Goal: Information Seeking & Learning: Learn about a topic

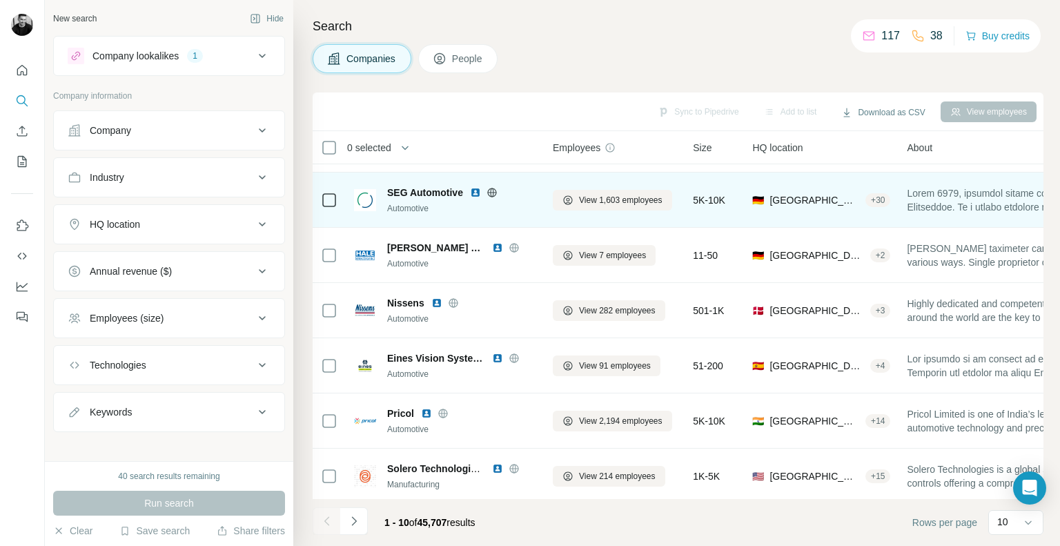
scroll to position [69, 0]
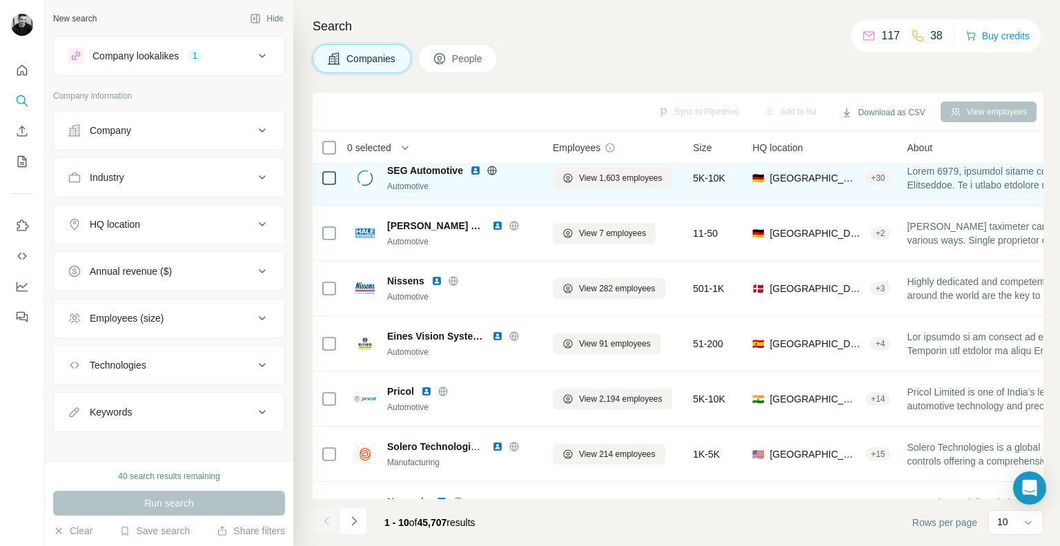
click at [473, 168] on img at bounding box center [475, 170] width 11 height 11
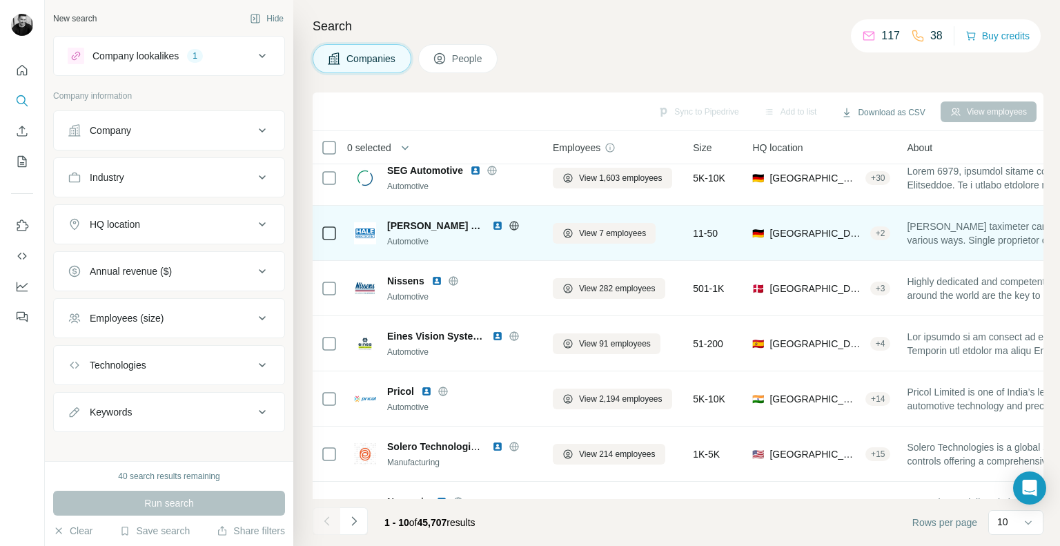
click at [492, 223] on img at bounding box center [497, 225] width 11 height 11
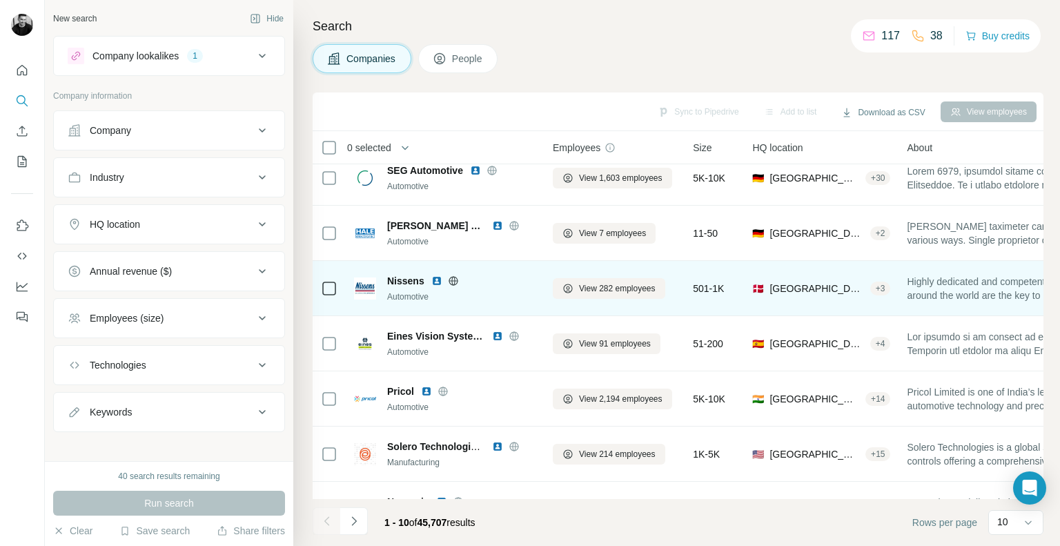
click at [436, 279] on img at bounding box center [436, 280] width 11 height 11
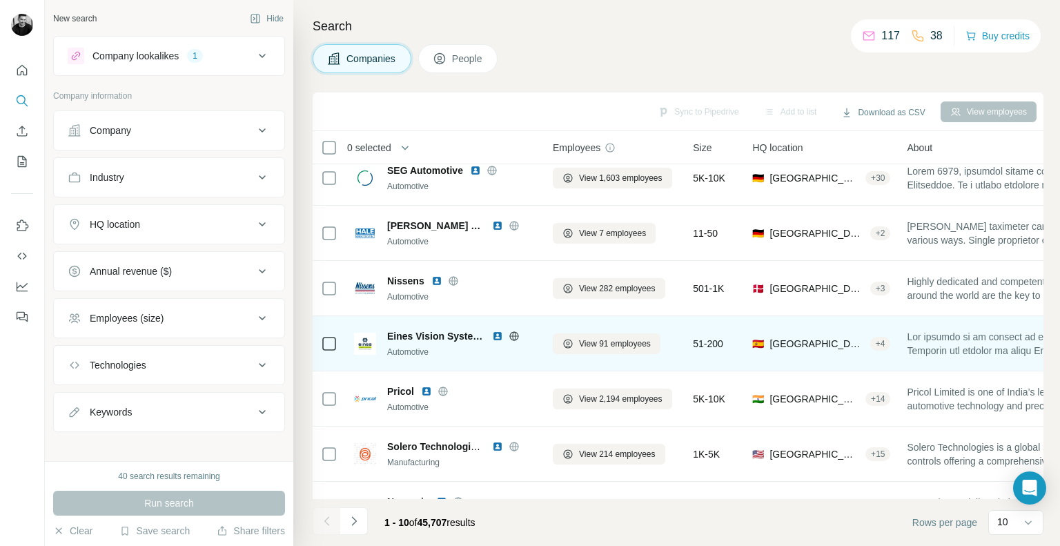
click at [498, 337] on img at bounding box center [497, 336] width 11 height 11
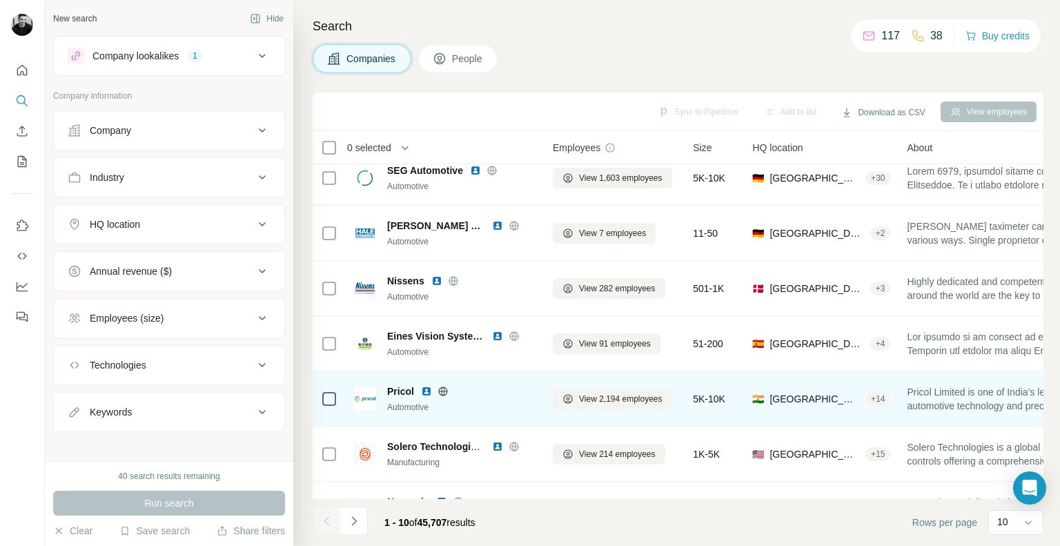
click at [425, 391] on img at bounding box center [426, 391] width 11 height 11
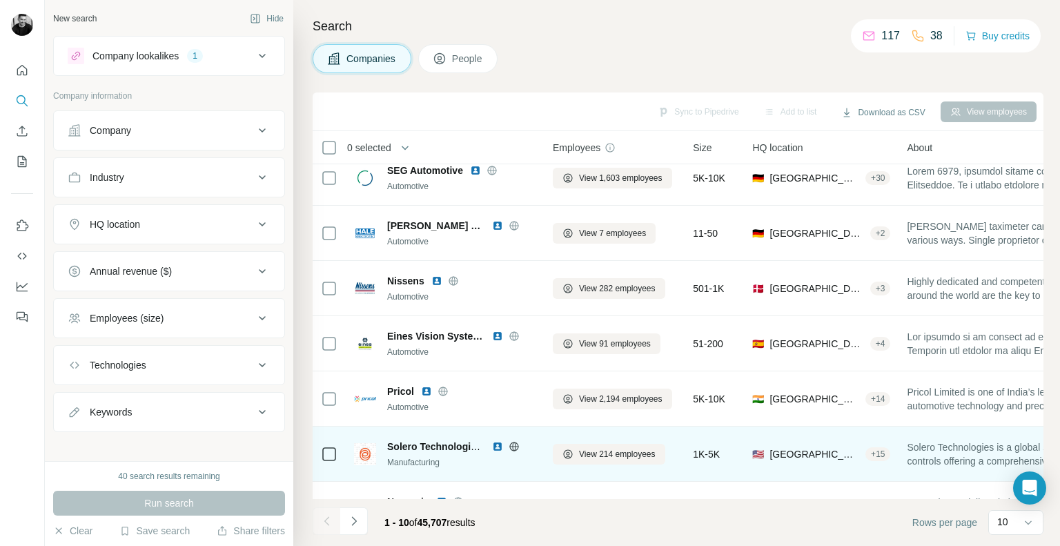
click at [495, 446] on img at bounding box center [497, 446] width 11 height 11
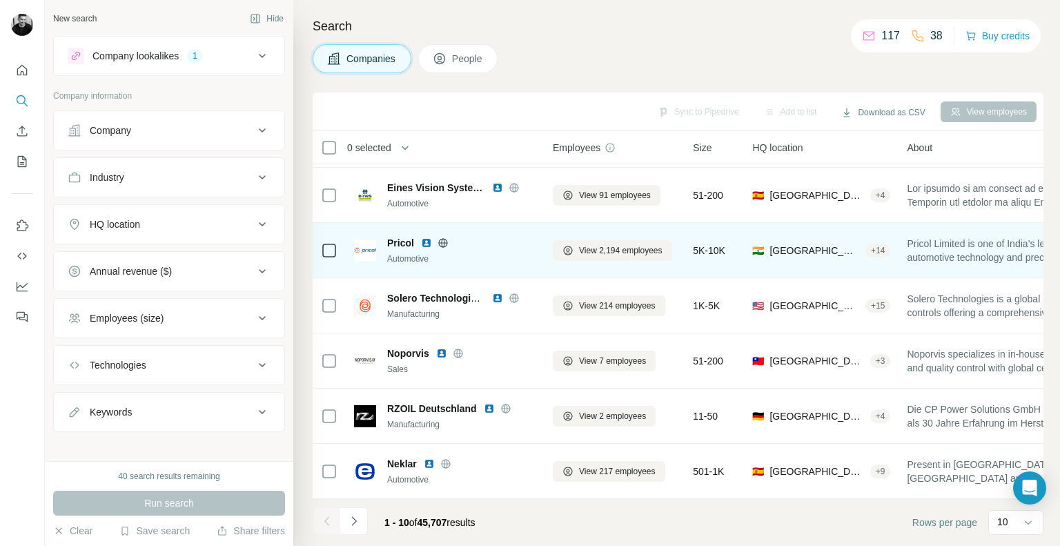
scroll to position [224, 0]
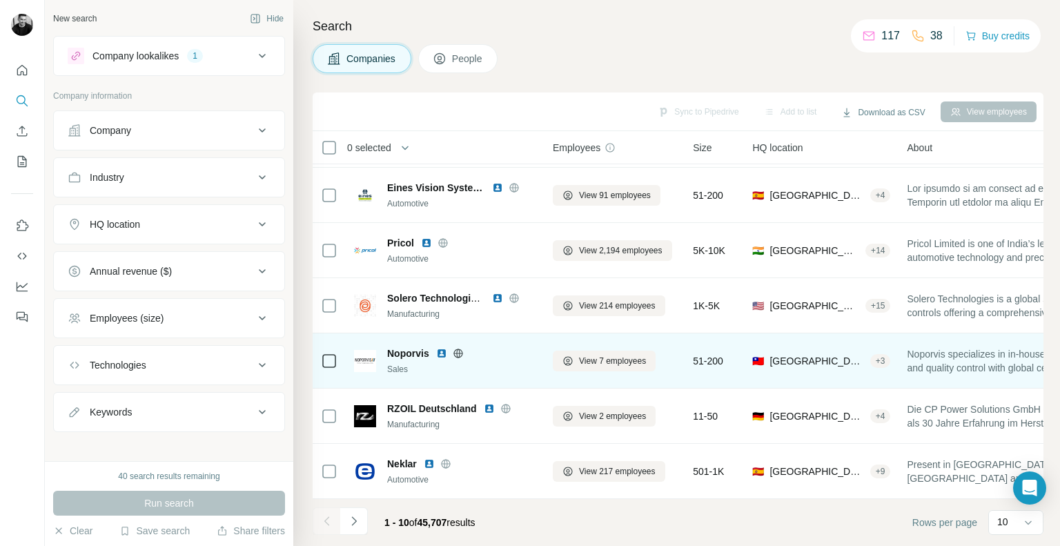
click at [440, 348] on img at bounding box center [441, 353] width 11 height 11
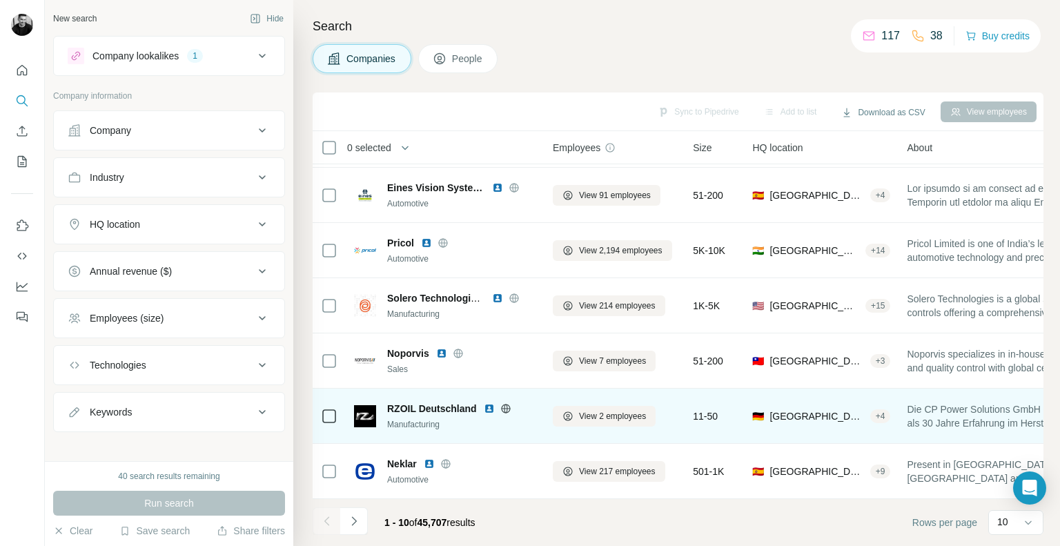
click at [489, 403] on img at bounding box center [489, 408] width 11 height 11
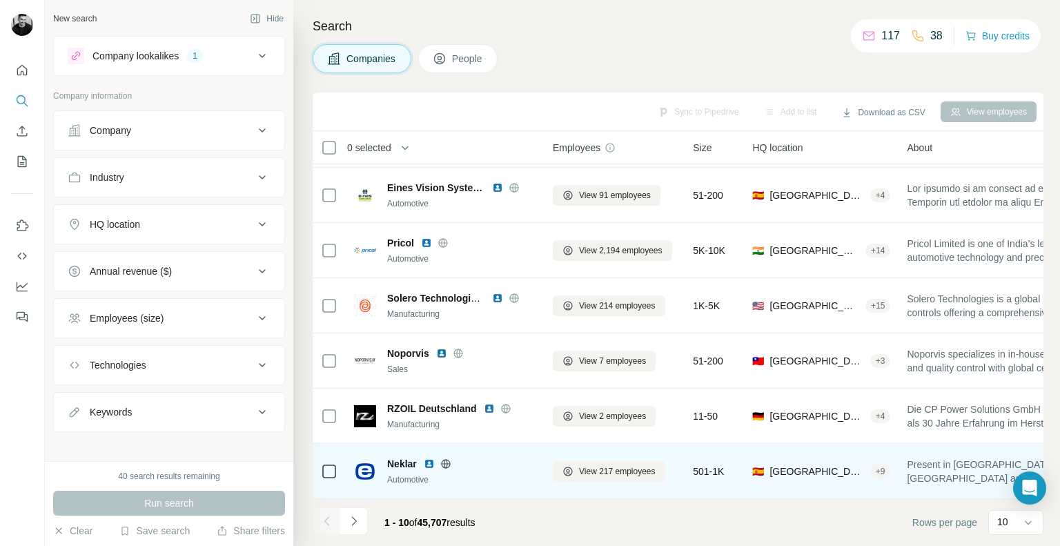
click at [429, 458] on img at bounding box center [429, 463] width 11 height 11
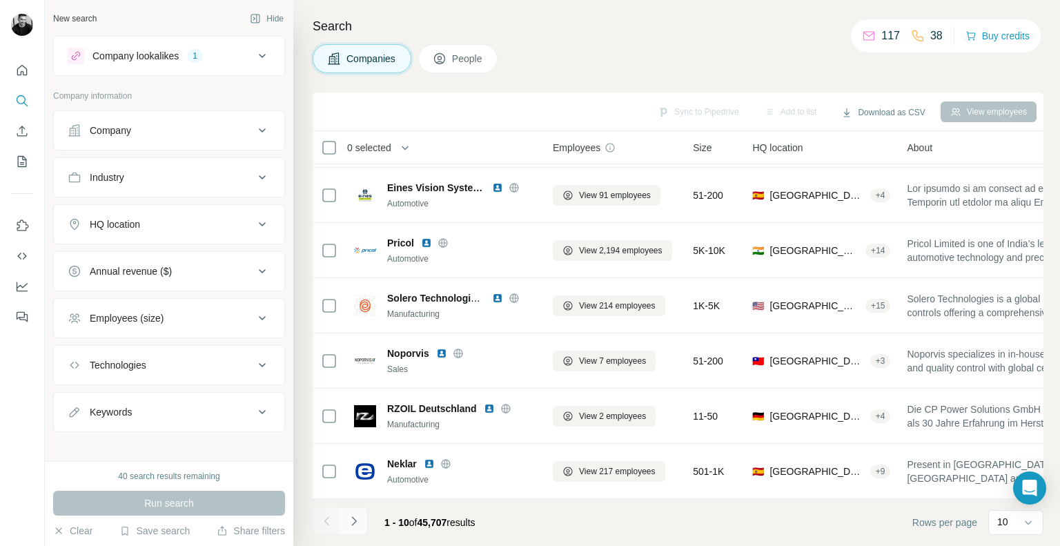
click at [357, 524] on icon "Navigate to next page" at bounding box center [354, 521] width 14 height 14
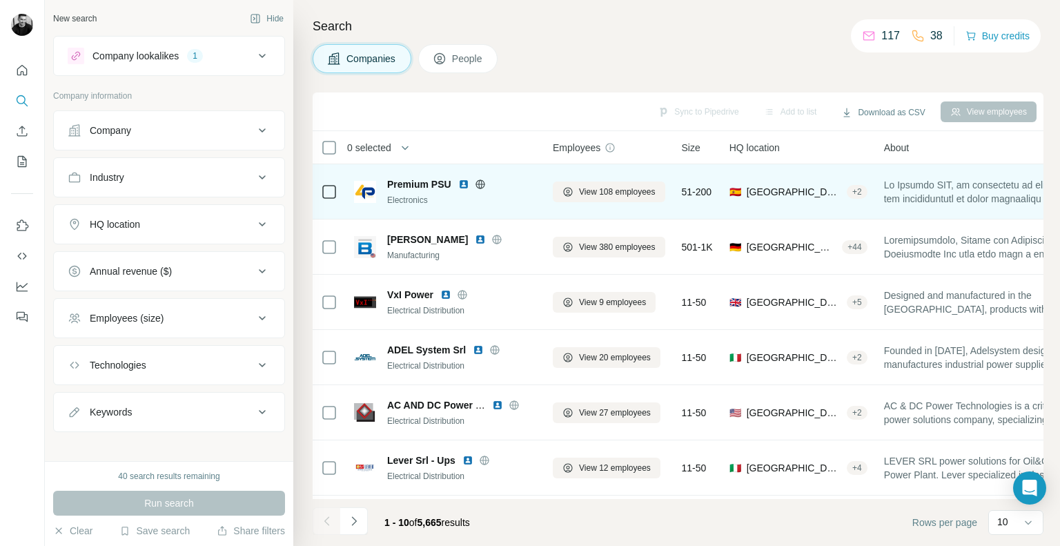
click at [461, 185] on img at bounding box center [463, 184] width 11 height 11
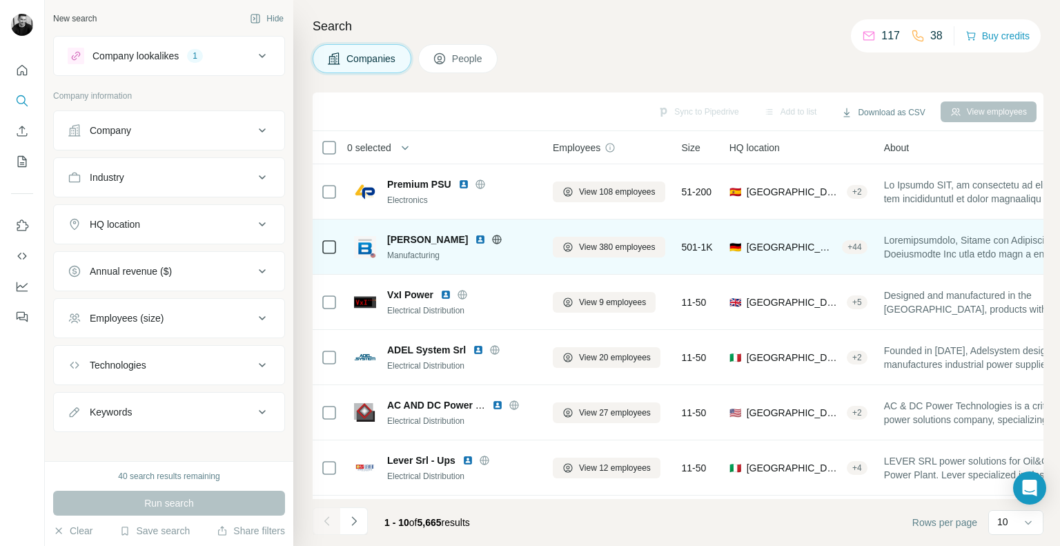
click at [475, 239] on img at bounding box center [480, 239] width 11 height 11
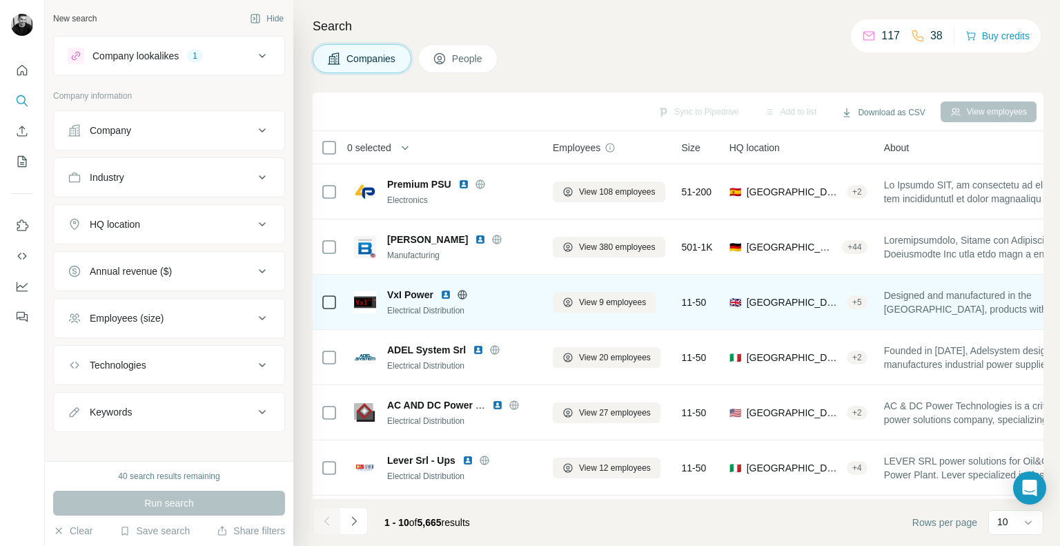
click at [444, 293] on img at bounding box center [445, 294] width 11 height 11
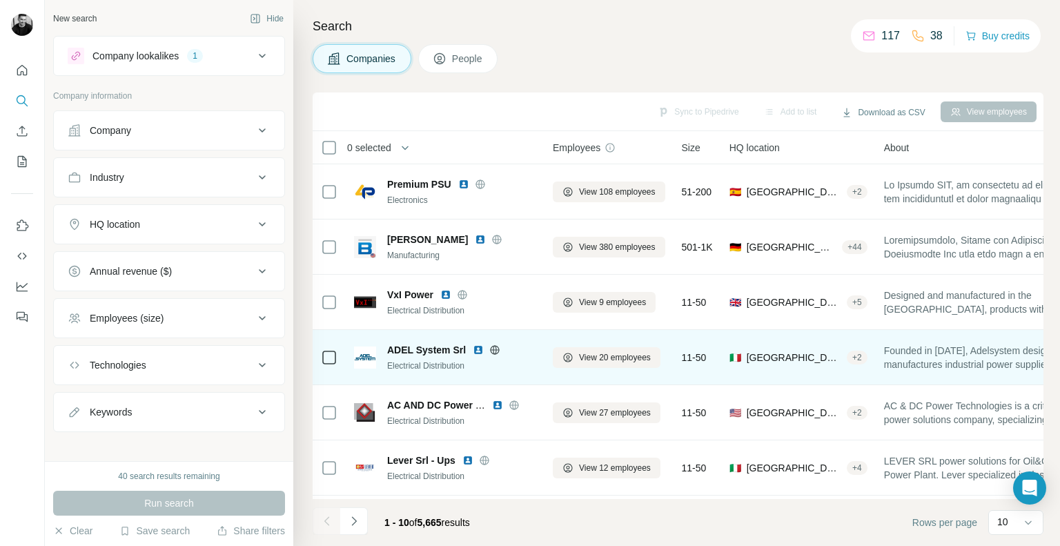
click at [476, 350] on img at bounding box center [478, 349] width 11 height 11
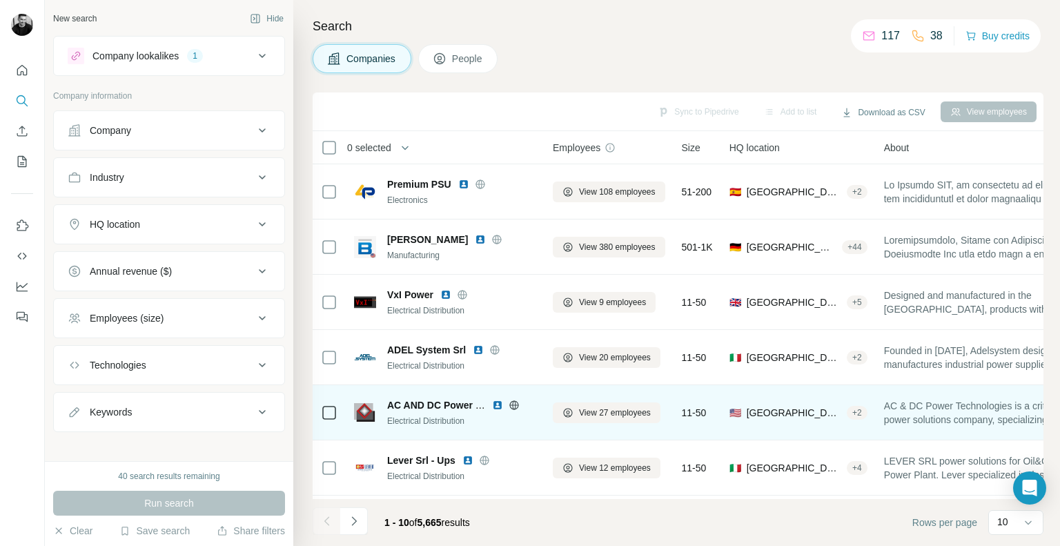
click at [497, 408] on img at bounding box center [497, 405] width 11 height 11
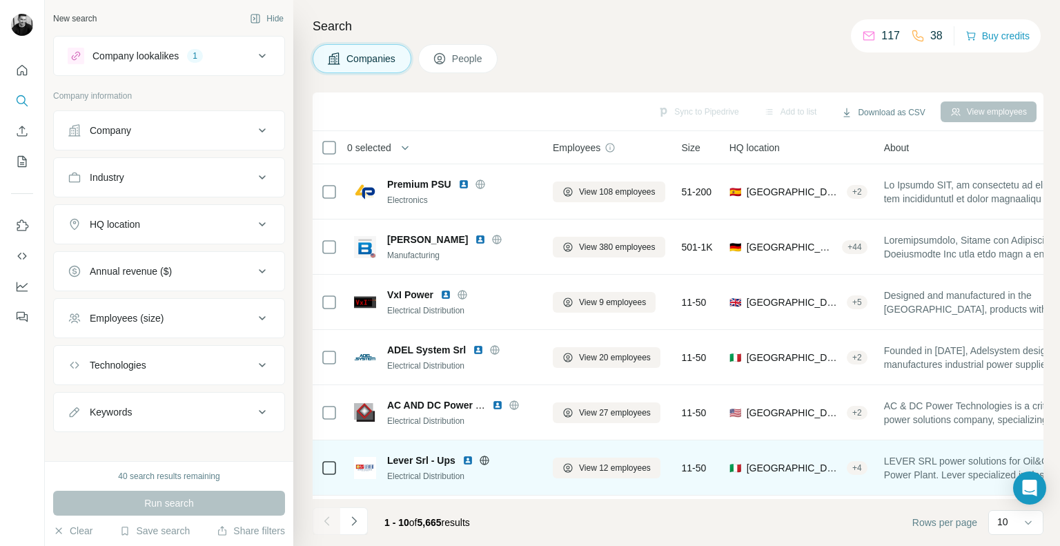
click at [466, 460] on img at bounding box center [467, 460] width 11 height 11
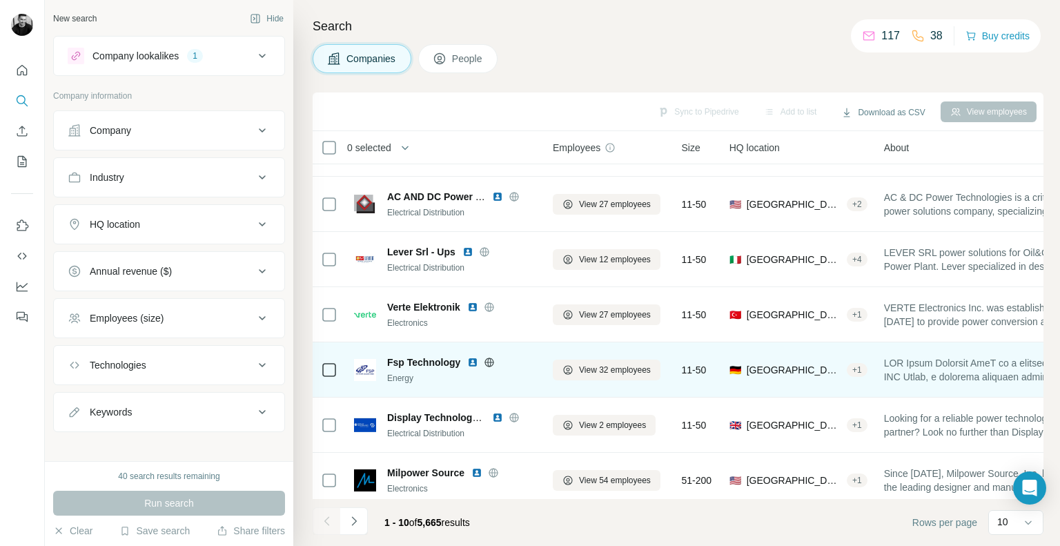
scroll to position [224, 0]
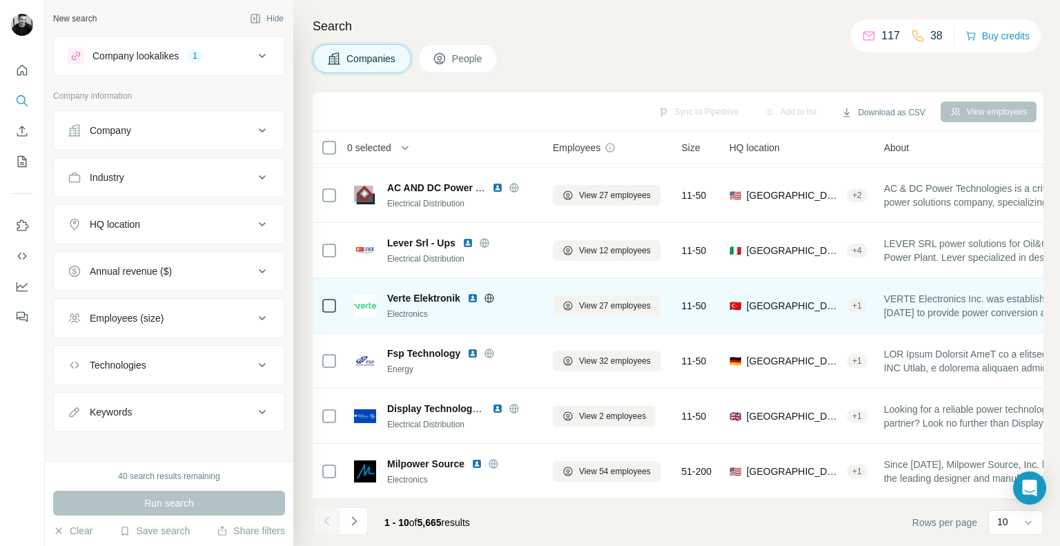
click at [472, 293] on img at bounding box center [472, 298] width 11 height 11
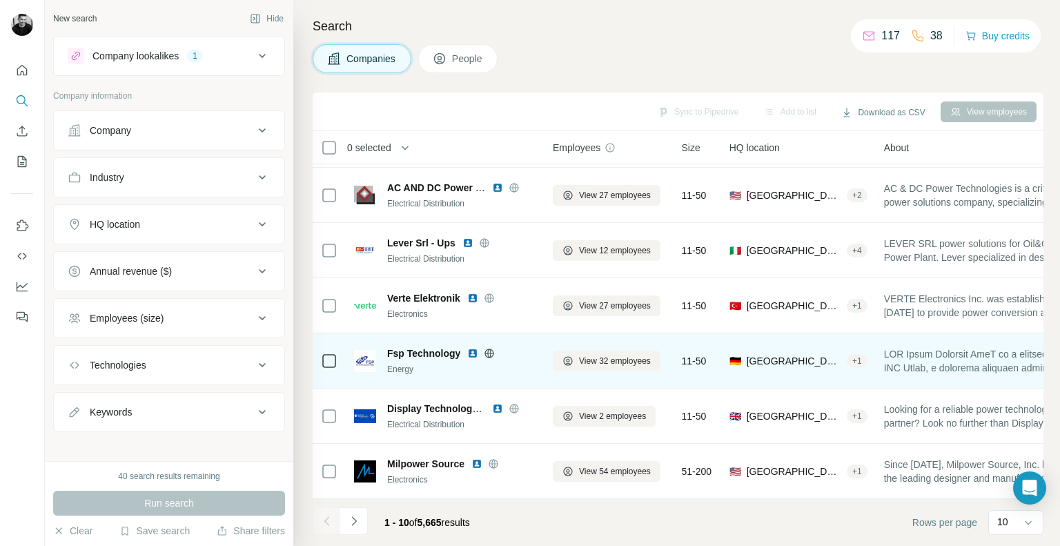
click at [473, 348] on img at bounding box center [472, 353] width 11 height 11
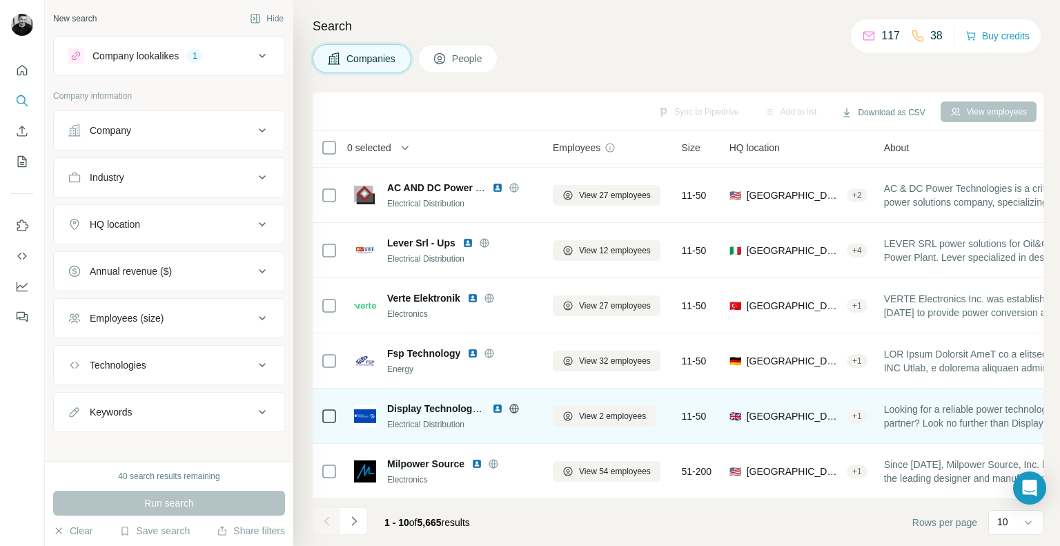
click at [495, 403] on img at bounding box center [497, 408] width 11 height 11
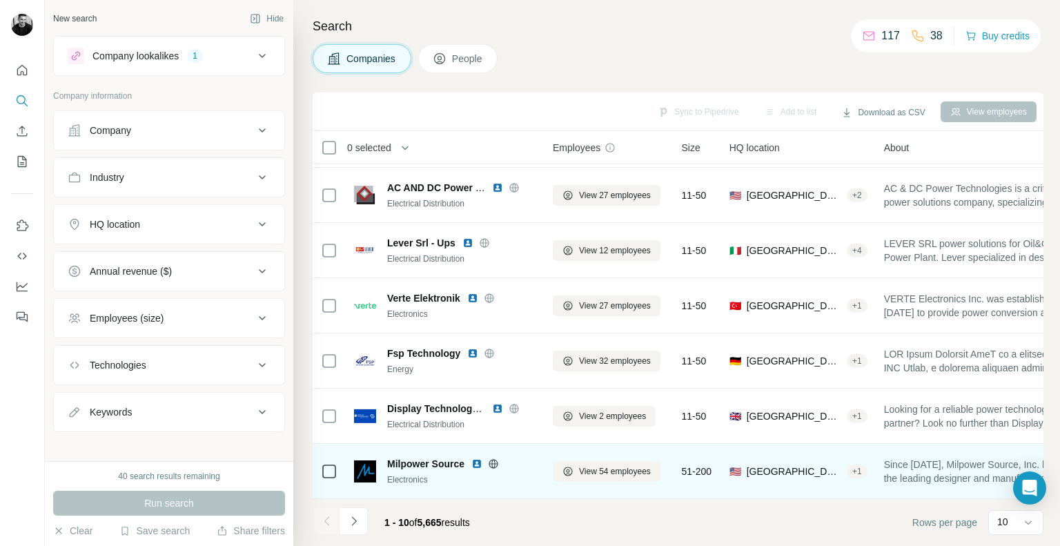
click at [478, 458] on img at bounding box center [476, 463] width 11 height 11
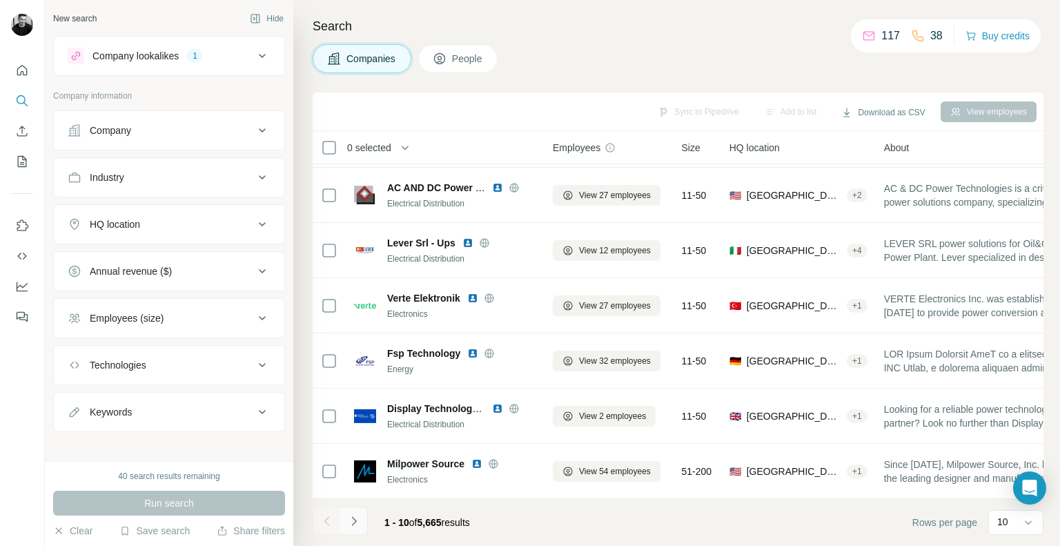
click at [363, 525] on button "Navigate to next page" at bounding box center [354, 521] width 28 height 28
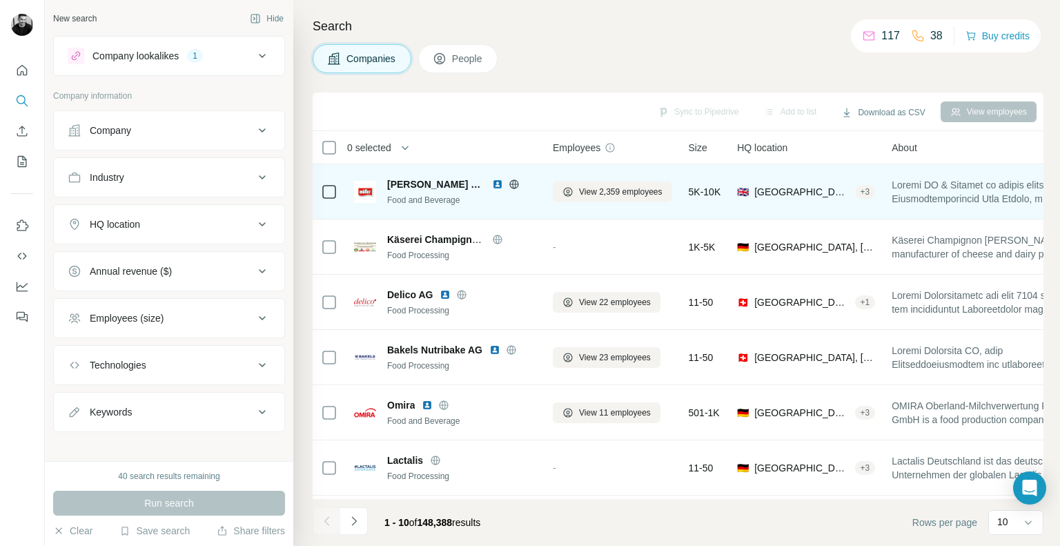
click at [492, 181] on img at bounding box center [497, 184] width 11 height 11
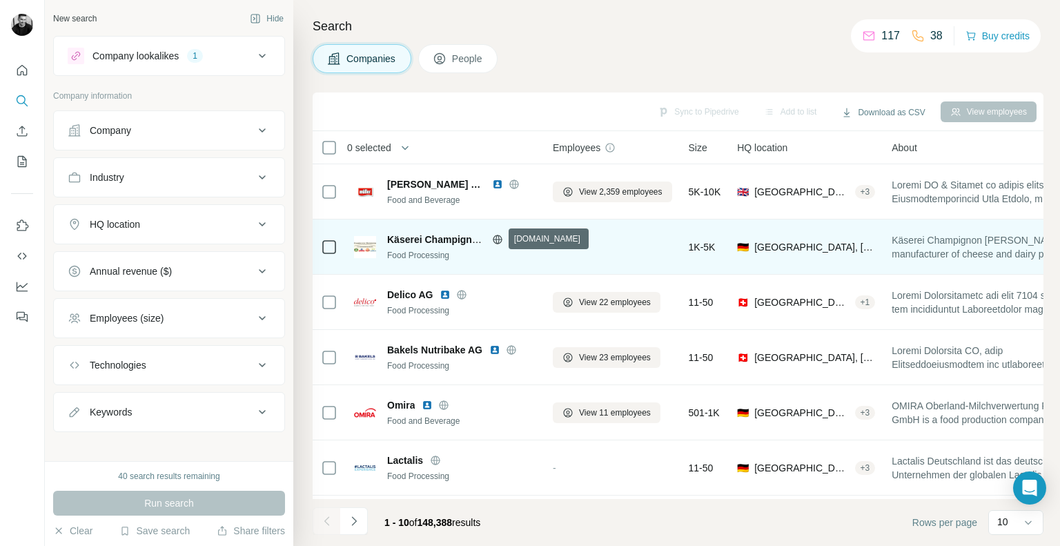
click at [498, 242] on icon at bounding box center [496, 239] width 3 height 9
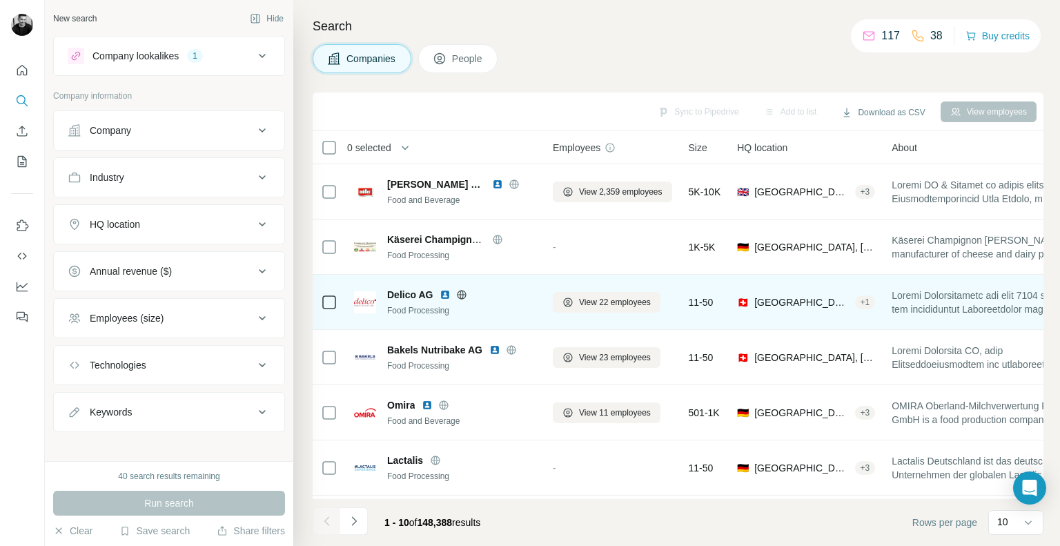
click at [446, 292] on img at bounding box center [445, 294] width 11 height 11
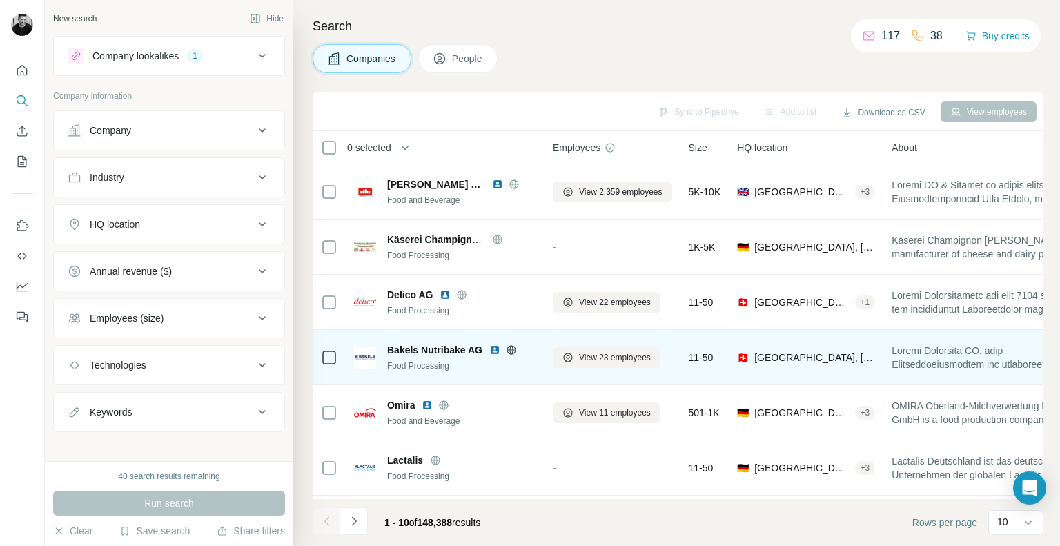
click at [495, 346] on img at bounding box center [494, 349] width 11 height 11
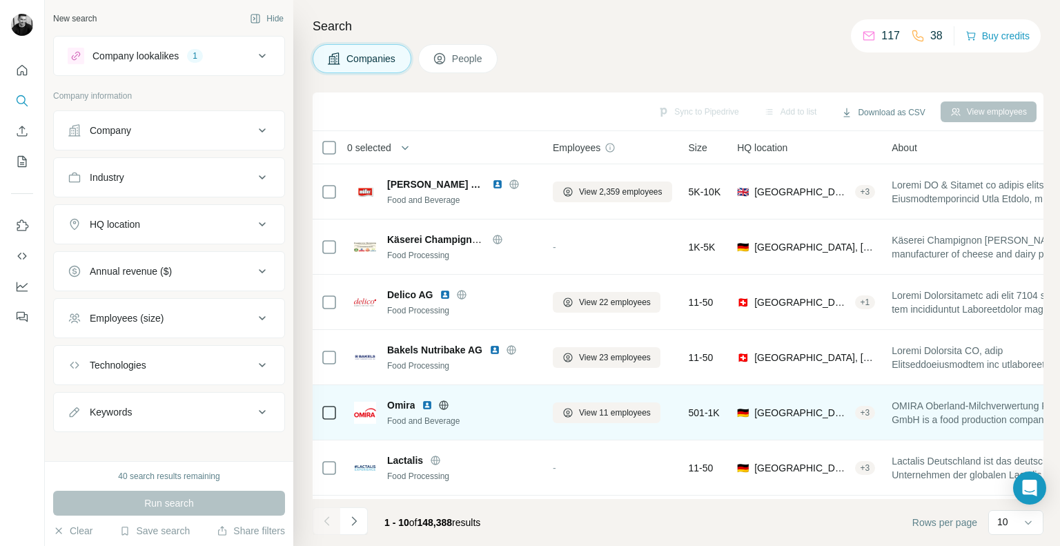
click at [428, 405] on img at bounding box center [427, 405] width 11 height 11
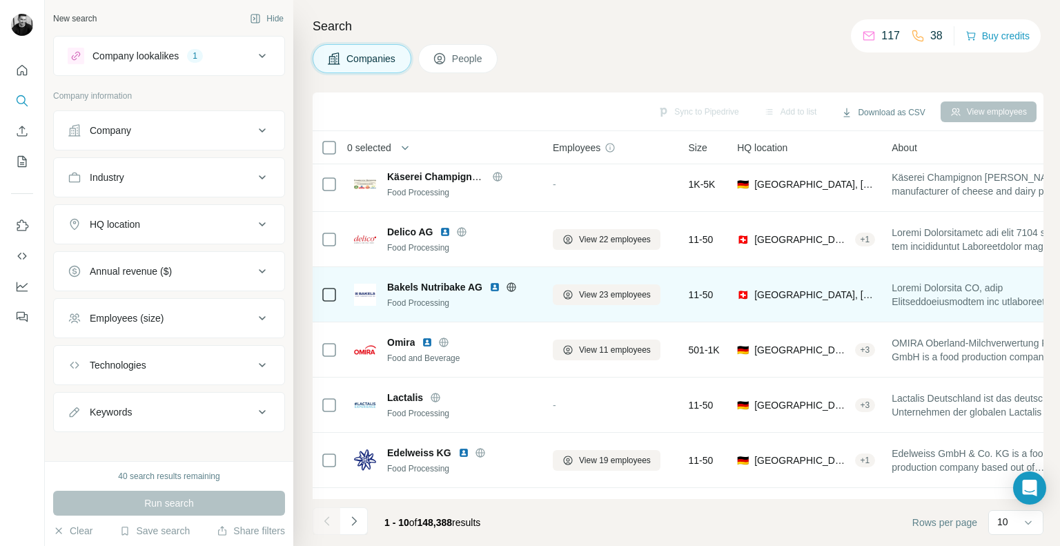
scroll to position [207, 0]
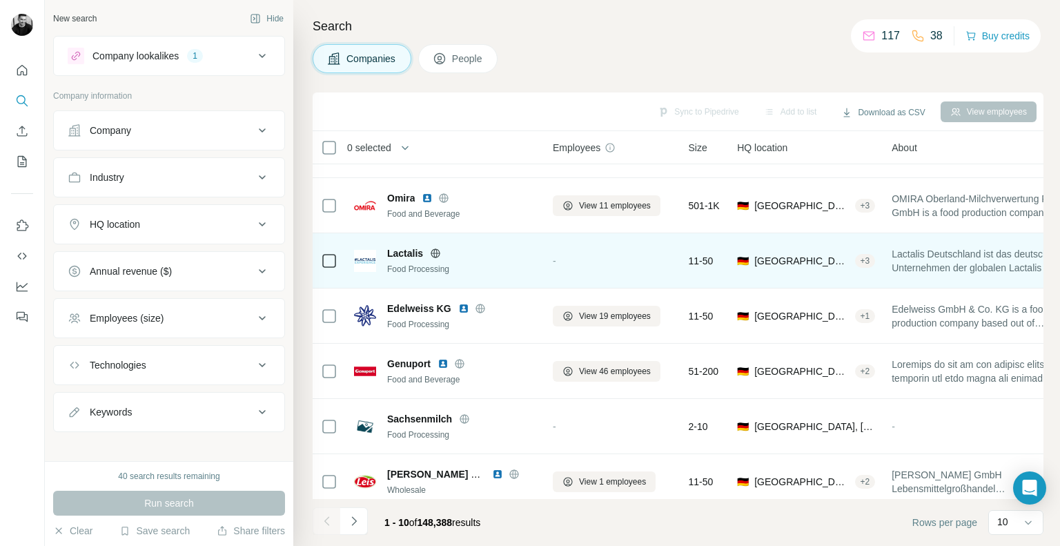
click at [435, 252] on icon at bounding box center [435, 253] width 11 height 11
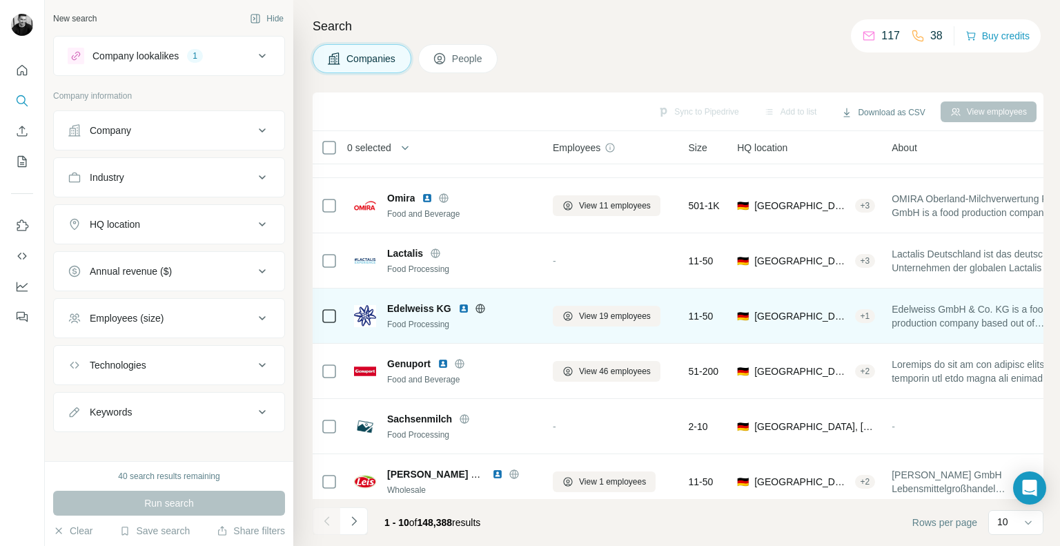
click at [462, 308] on img at bounding box center [463, 308] width 11 height 11
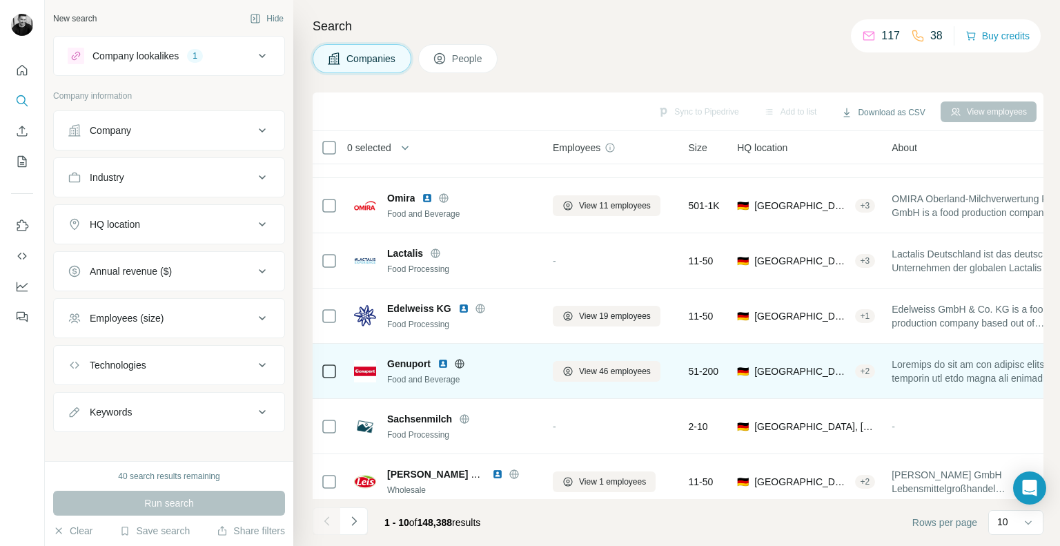
click at [443, 362] on img at bounding box center [443, 363] width 11 height 11
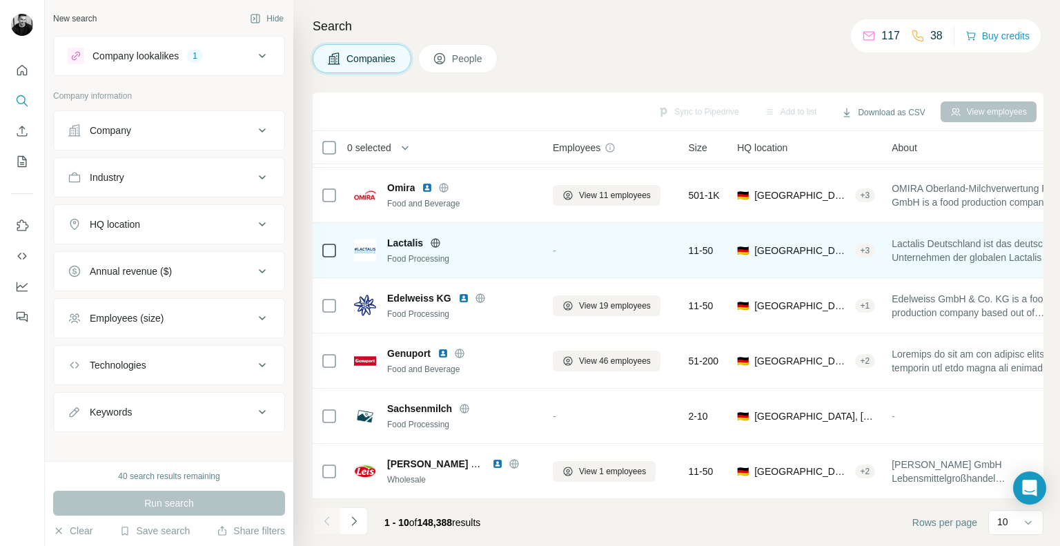
scroll to position [224, 0]
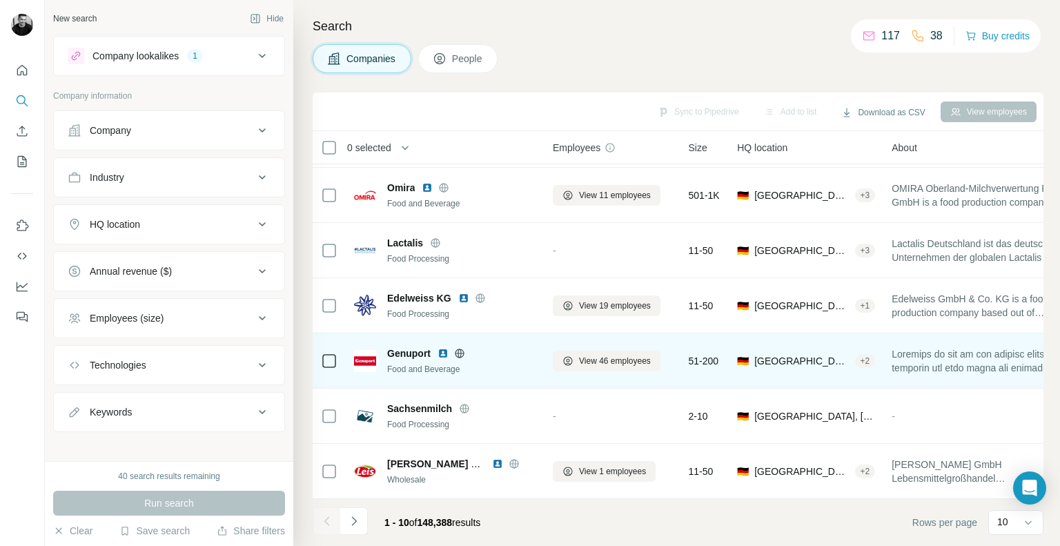
click at [443, 348] on img at bounding box center [443, 353] width 11 height 11
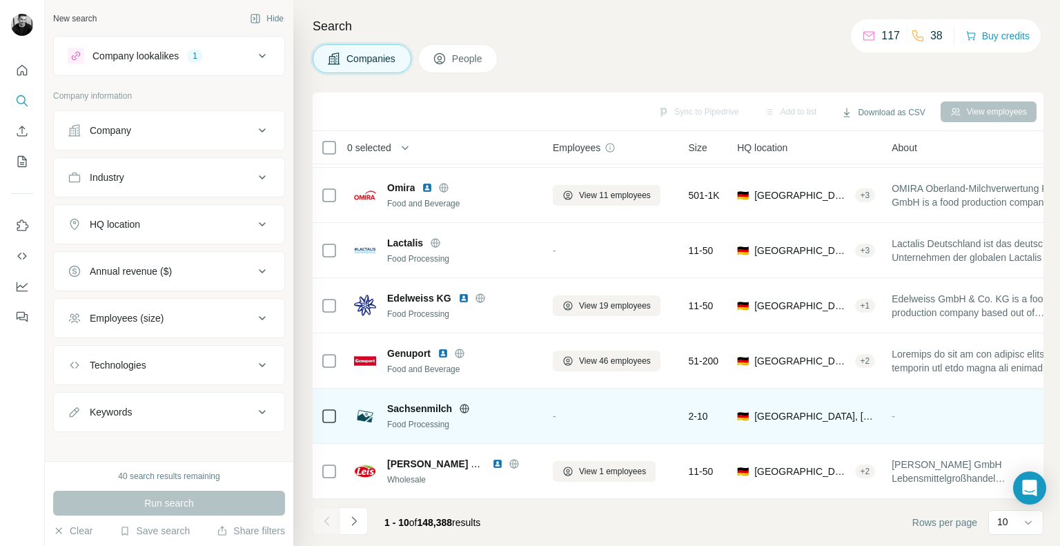
click at [462, 403] on icon at bounding box center [464, 408] width 11 height 11
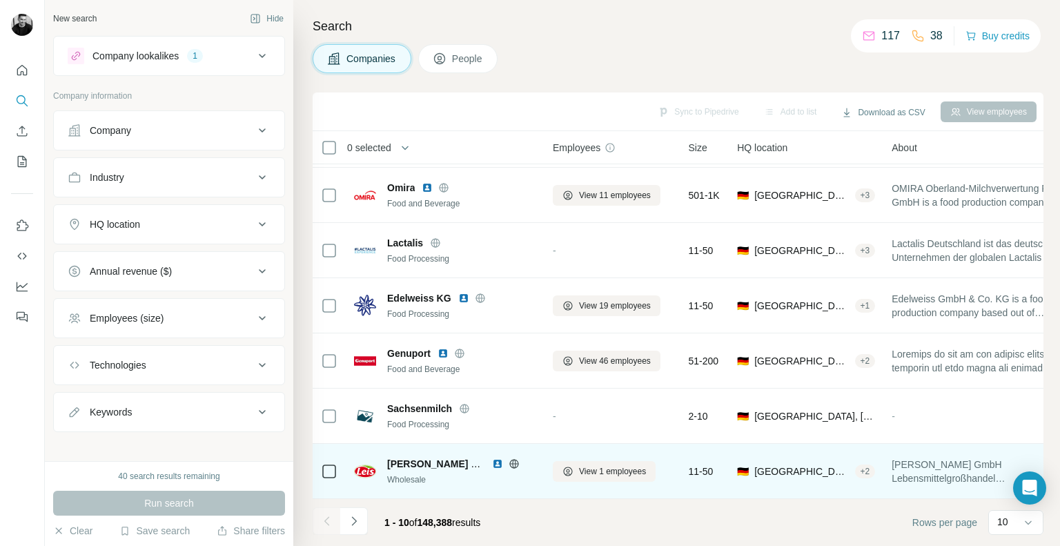
click at [494, 460] on img at bounding box center [497, 463] width 11 height 11
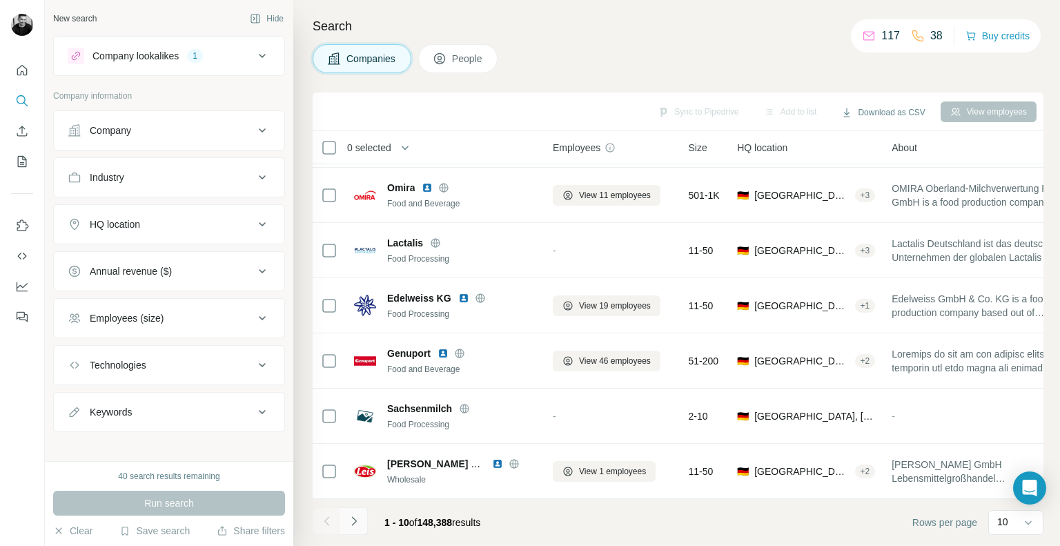
click at [357, 522] on icon "Navigate to next page" at bounding box center [354, 521] width 14 height 14
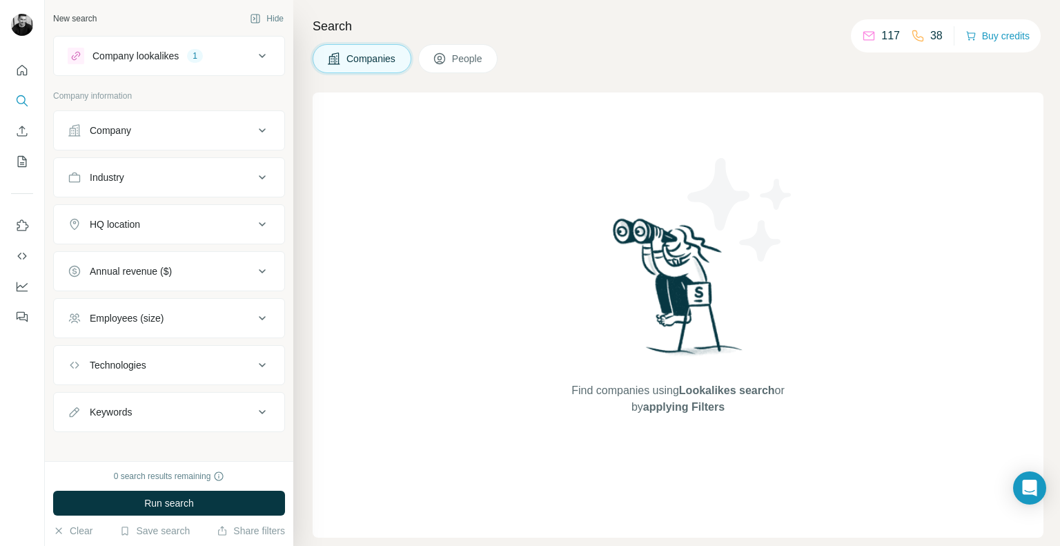
click at [254, 55] on icon at bounding box center [262, 56] width 17 height 17
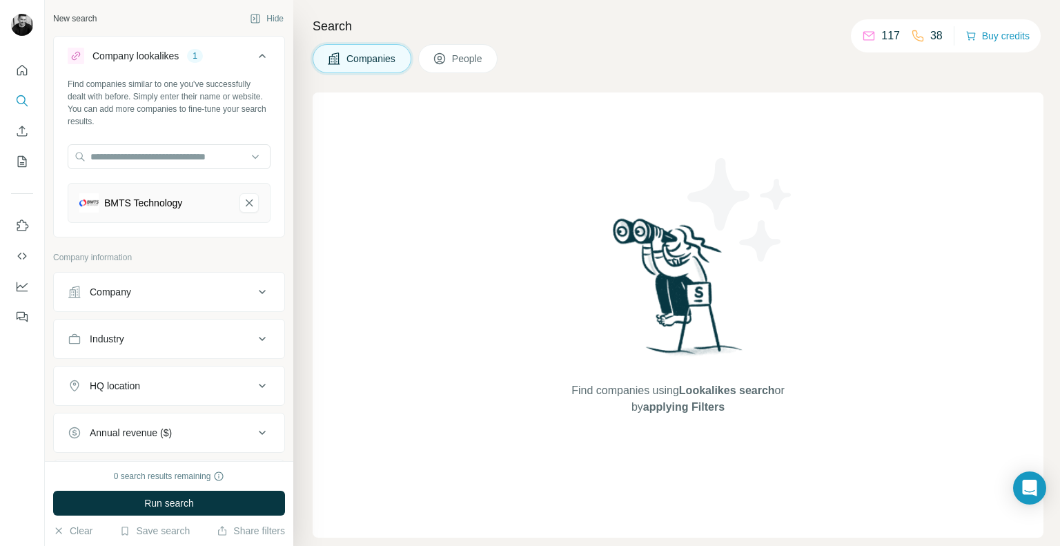
click at [168, 203] on div "BMTS Technology" at bounding box center [143, 203] width 78 height 14
